Goal: Task Accomplishment & Management: Use online tool/utility

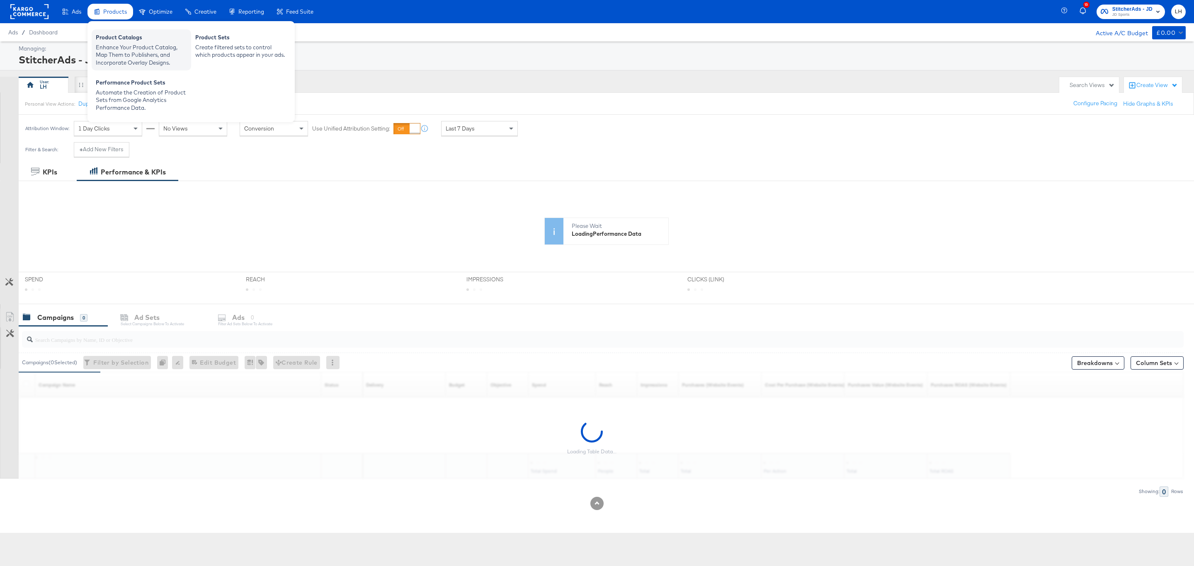
click at [115, 46] on div "Enhance Your Product Catalog, Map Them to Publishers, and Incorporate Overlay D…" at bounding box center [141, 55] width 91 height 23
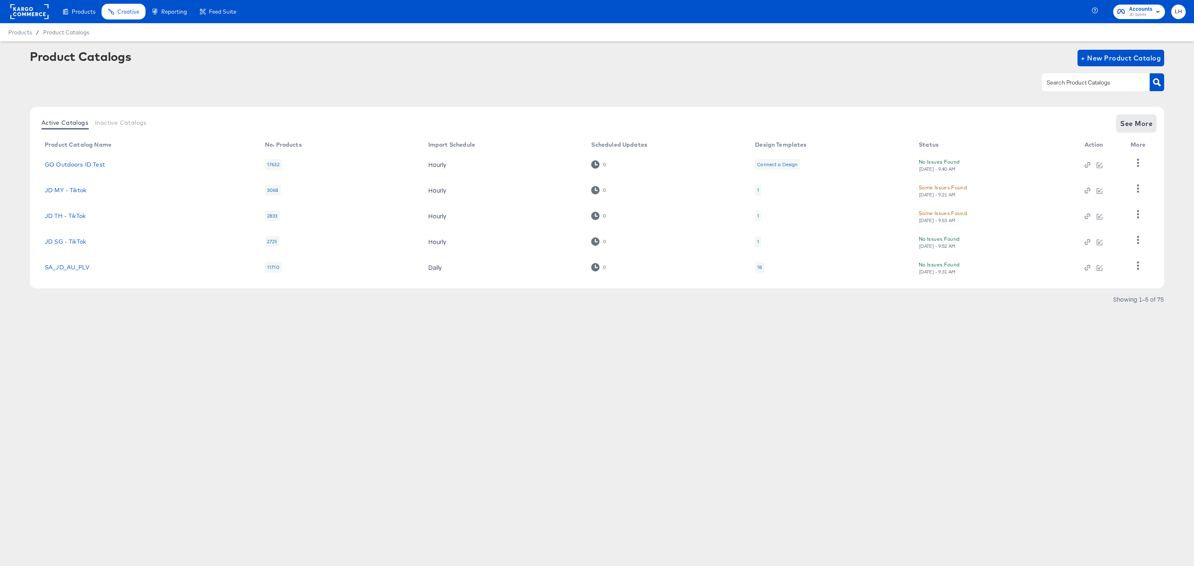
click at [1144, 124] on span "See More" at bounding box center [1136, 124] width 32 height 12
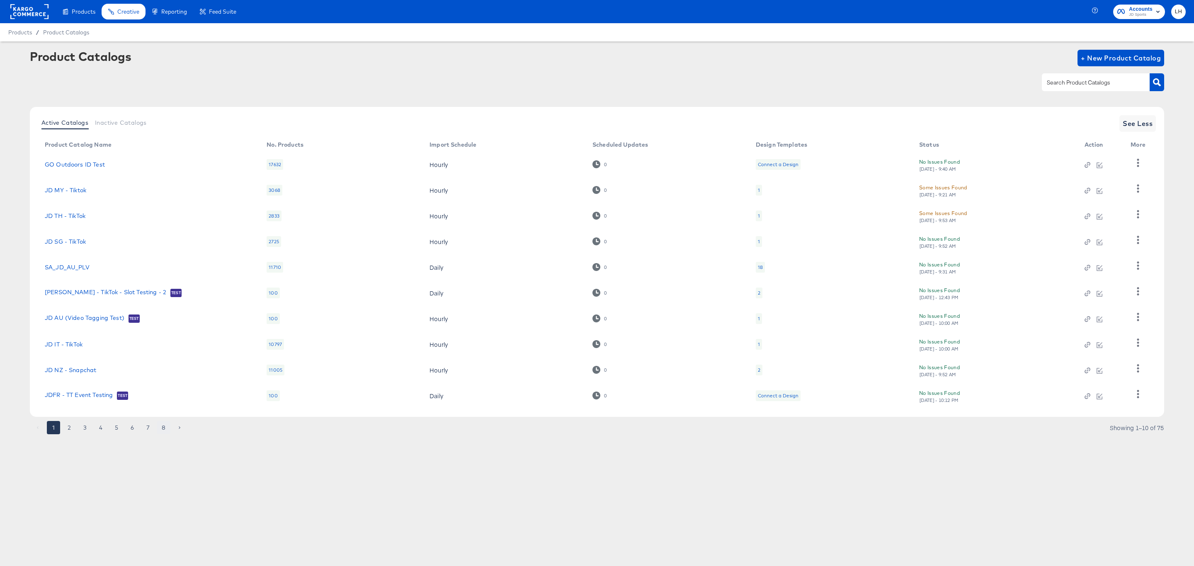
click at [157, 428] on button "8" at bounding box center [163, 427] width 13 height 13
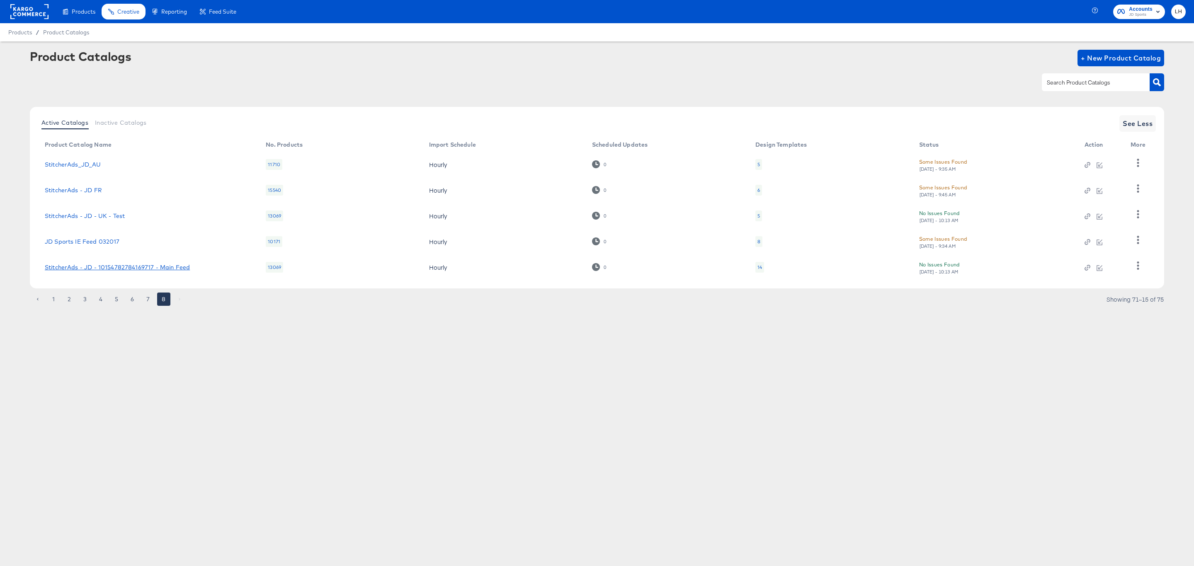
click at [97, 265] on link "StitcherAds - JD - 10154782784169717 - Main Feed" at bounding box center [117, 267] width 145 height 7
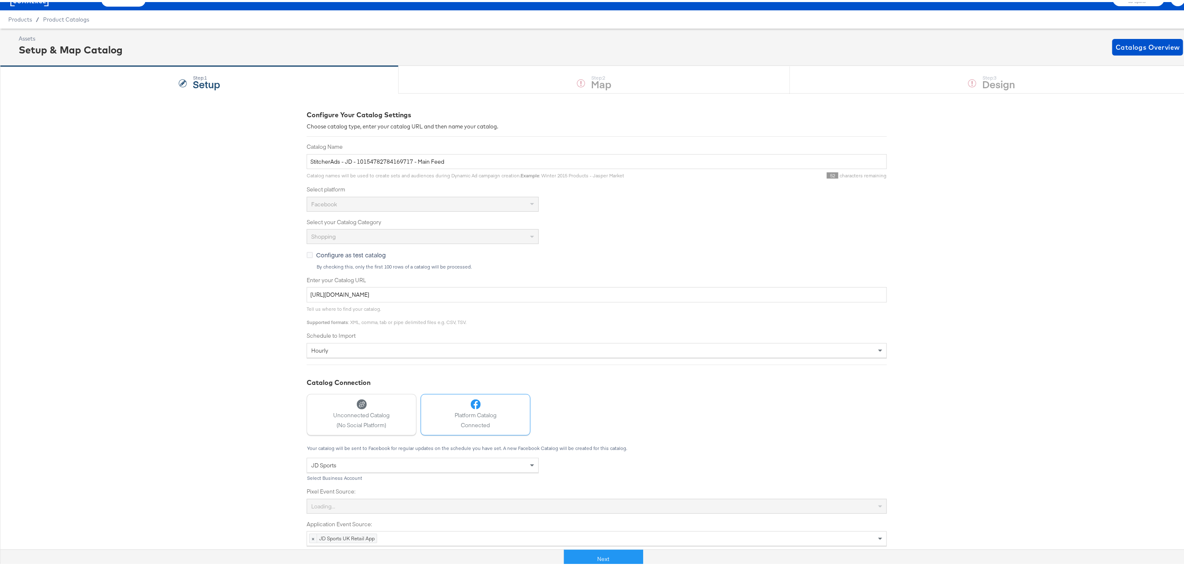
scroll to position [19, 0]
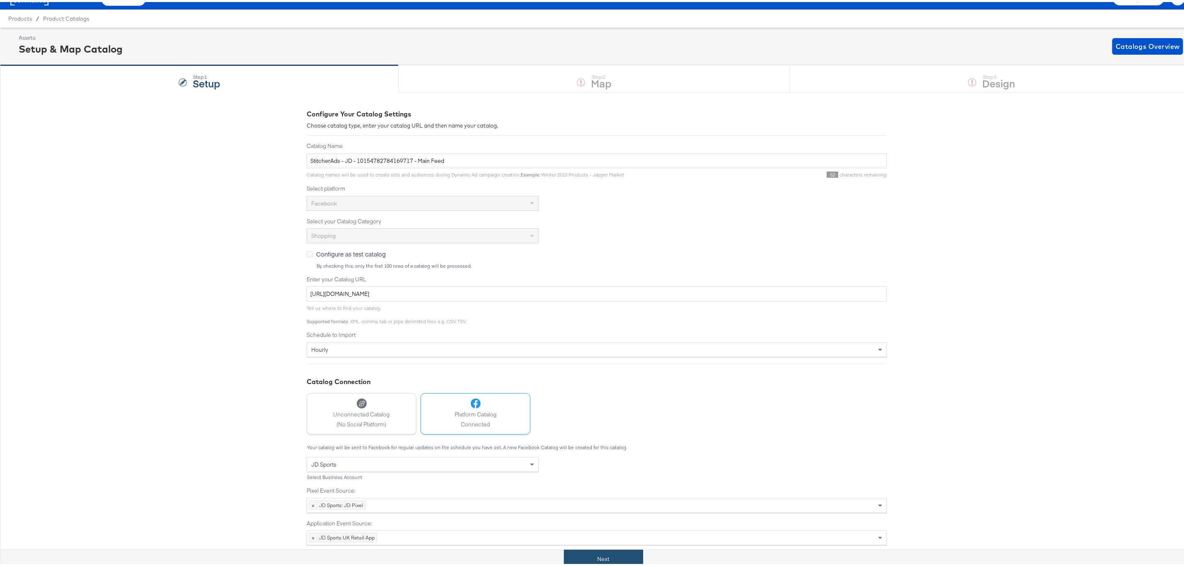
click at [611, 559] on button "Next" at bounding box center [603, 557] width 79 height 19
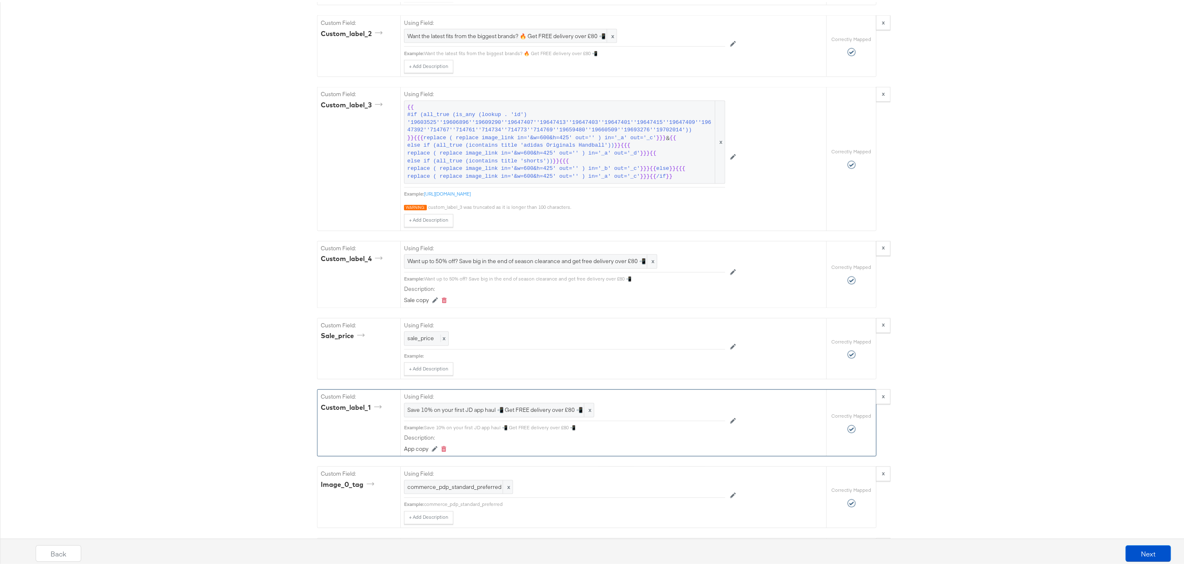
scroll to position [1119, 0]
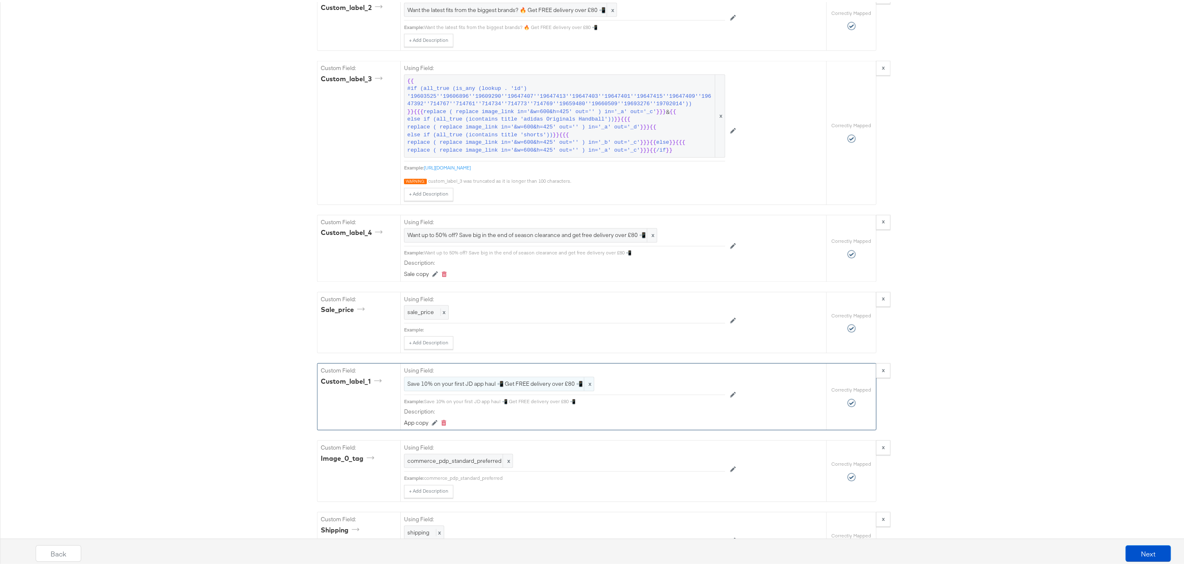
click at [527, 386] on span "Save 10% on your first JD app haul 📲 Get FREE delivery over £80 📲" at bounding box center [499, 382] width 184 height 8
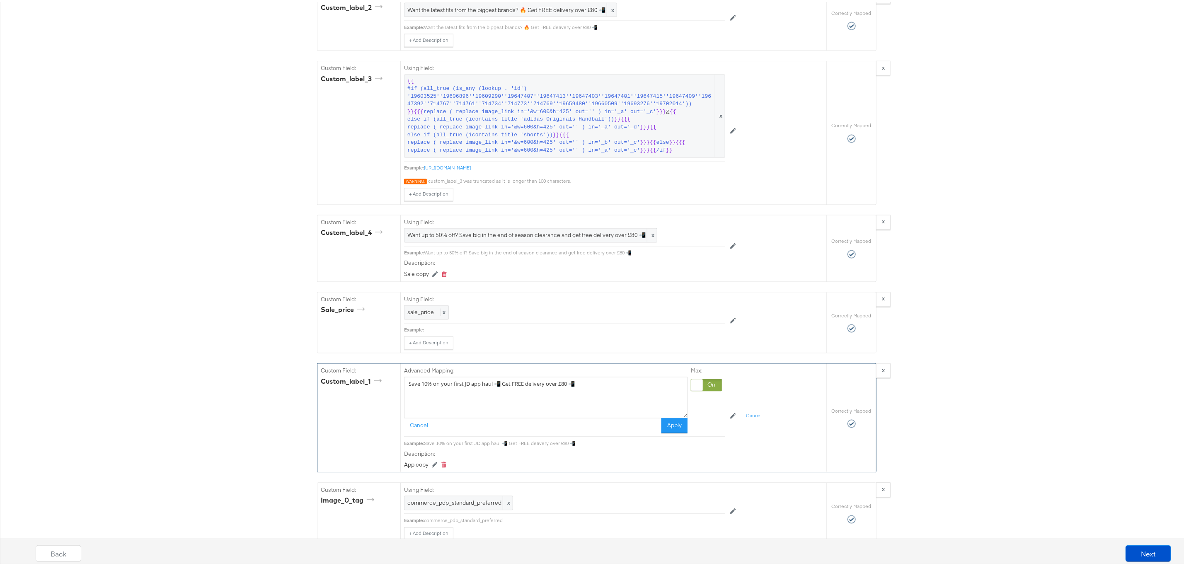
drag, startPoint x: 589, startPoint y: 399, endPoint x: 401, endPoint y: 395, distance: 187.8
click at [404, 395] on textarea "Save 10% on your first JD app haul 📲 Get FREE delivery over £80 📲" at bounding box center [545, 395] width 283 height 41
